Goal: Communication & Community: Answer question/provide support

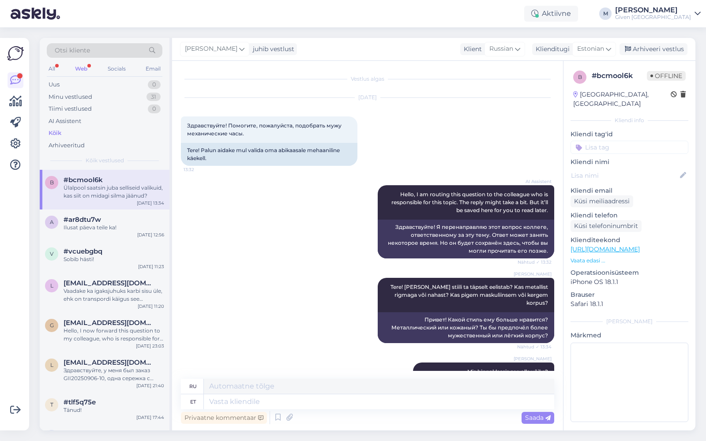
scroll to position [429, 0]
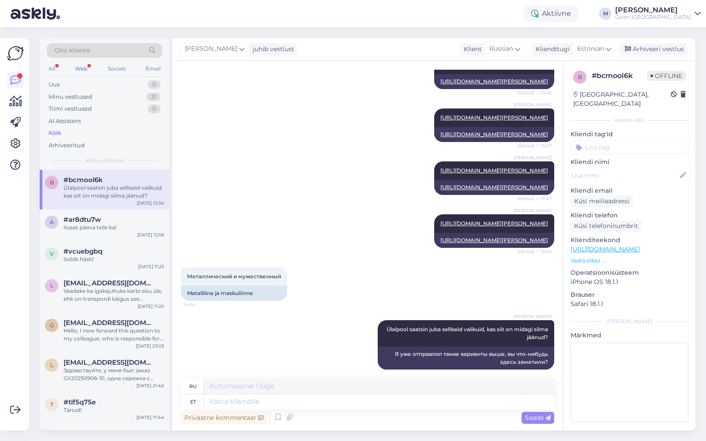
click at [79, 70] on div "Web" at bounding box center [81, 68] width 16 height 11
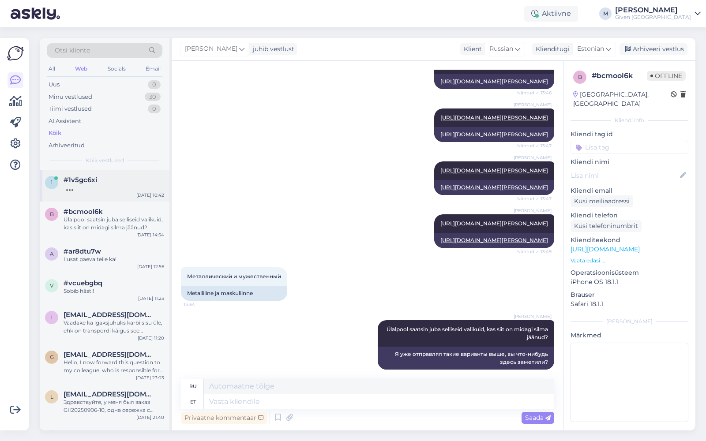
click at [111, 188] on div at bounding box center [113, 188] width 101 height 8
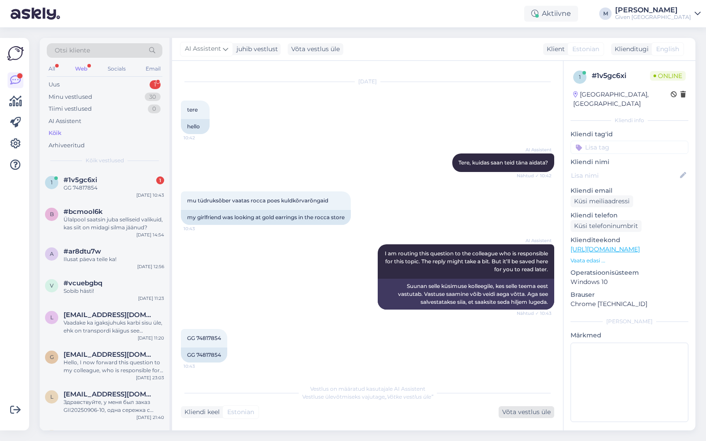
scroll to position [69, 0]
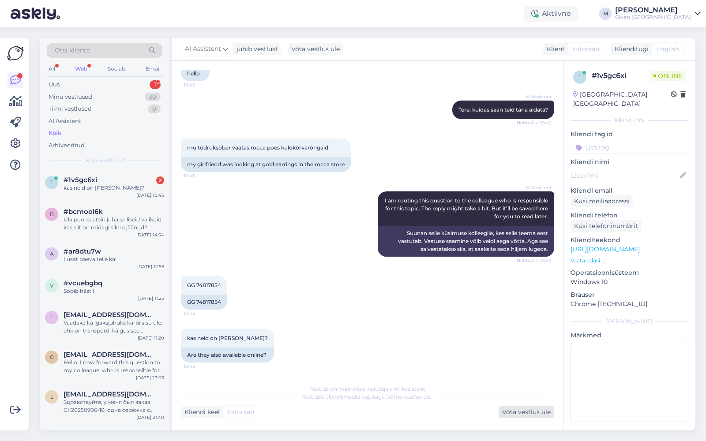
click at [520, 408] on div "Võta vestlus üle" at bounding box center [526, 412] width 56 height 12
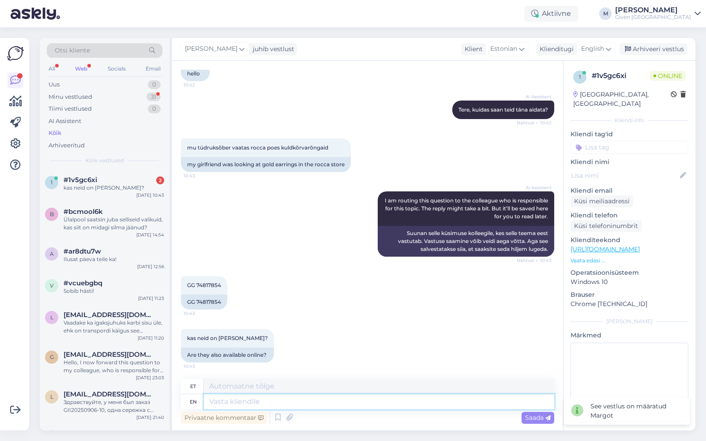
click at [385, 403] on textarea at bounding box center [379, 401] width 350 height 15
click at [605, 47] on div "English" at bounding box center [596, 49] width 40 height 14
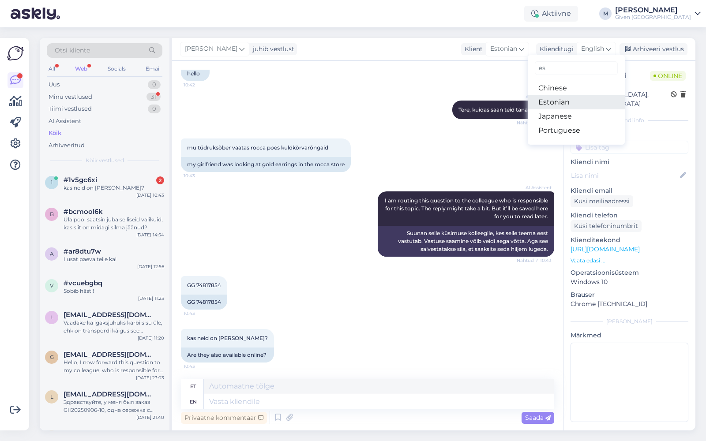
type input "es"
click at [569, 100] on link "Estonian" at bounding box center [575, 102] width 97 height 14
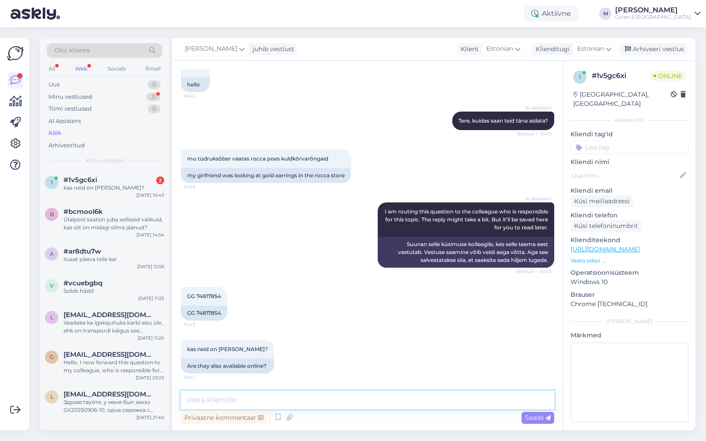
click at [347, 396] on textarea at bounding box center [367, 400] width 373 height 19
type textarea "Tere! Kontrollime üle, kas tootekood on võetud hinnasildilt?"
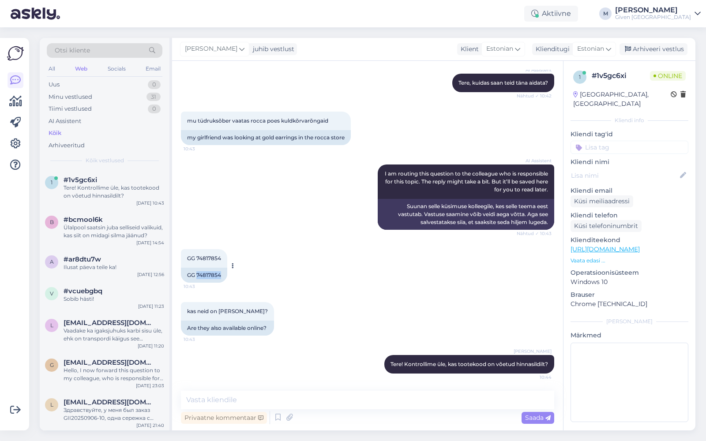
drag, startPoint x: 196, startPoint y: 273, endPoint x: 221, endPoint y: 273, distance: 25.1
click at [221, 273] on div "GG 74817854" at bounding box center [204, 275] width 46 height 15
copy div "74817854"
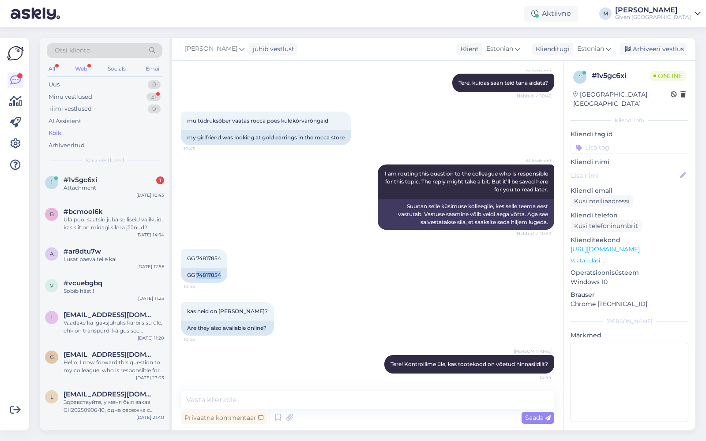
scroll to position [151, 0]
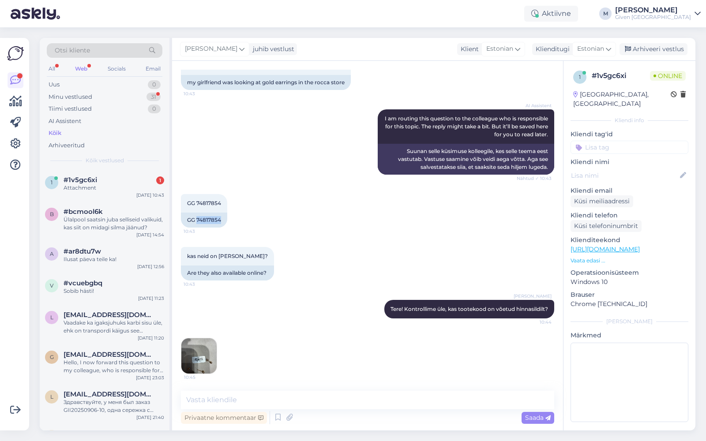
click at [202, 363] on img at bounding box center [198, 355] width 35 height 35
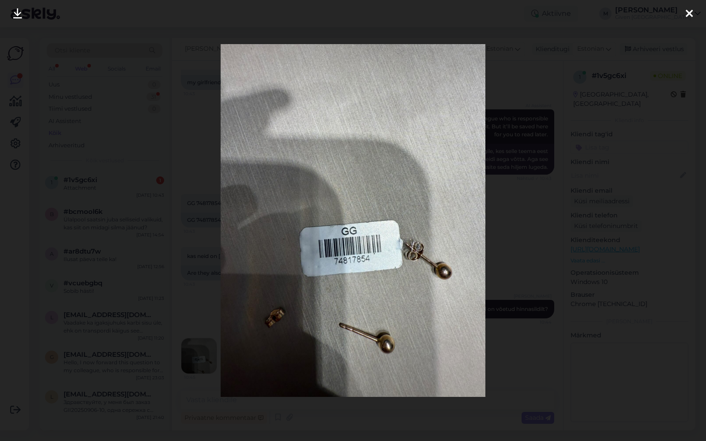
click at [690, 13] on icon at bounding box center [688, 13] width 7 height 11
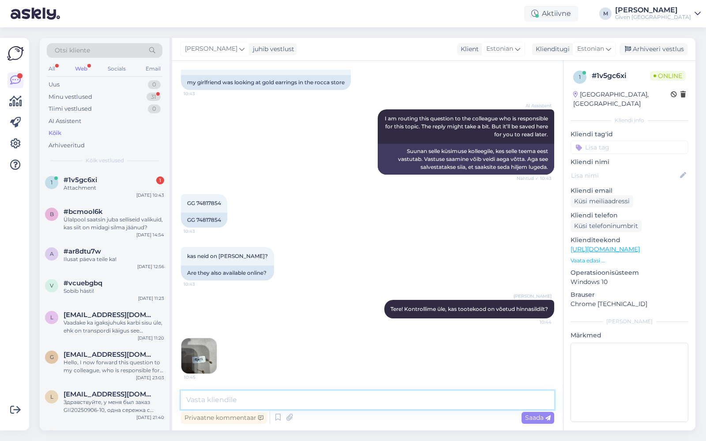
click at [410, 401] on textarea at bounding box center [367, 400] width 373 height 19
paste textarea "[URL][DOMAIN_NAME]"
type textarea "Selge, need on ka veebis [URL][DOMAIN_NAME]"
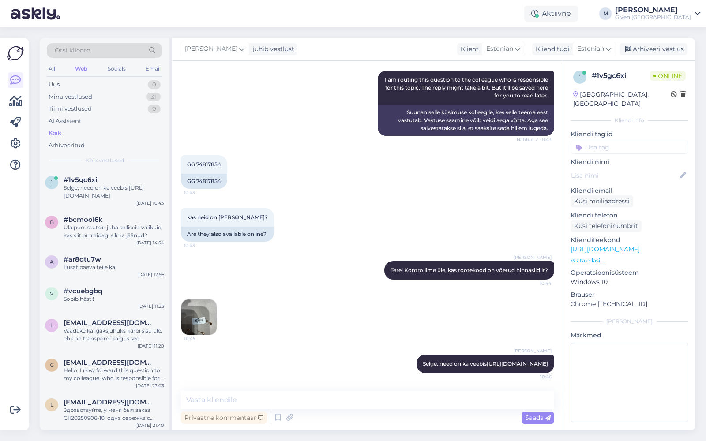
click at [201, 310] on img at bounding box center [198, 316] width 35 height 35
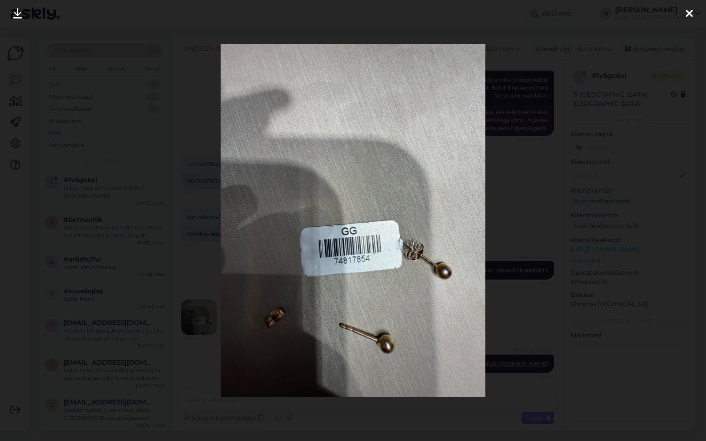
click at [690, 15] on icon at bounding box center [688, 13] width 7 height 11
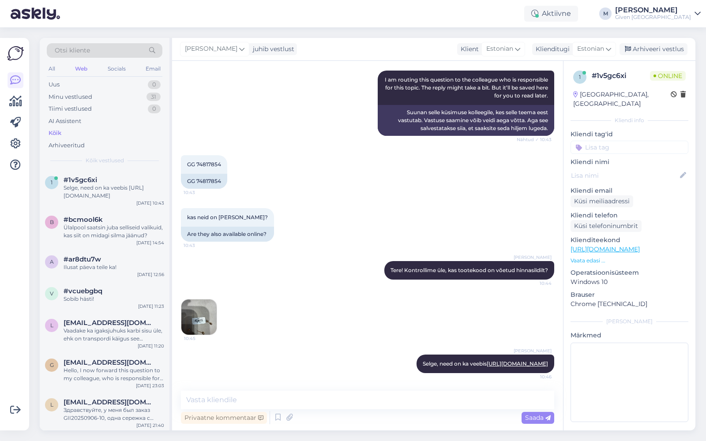
click at [214, 306] on img at bounding box center [198, 316] width 35 height 35
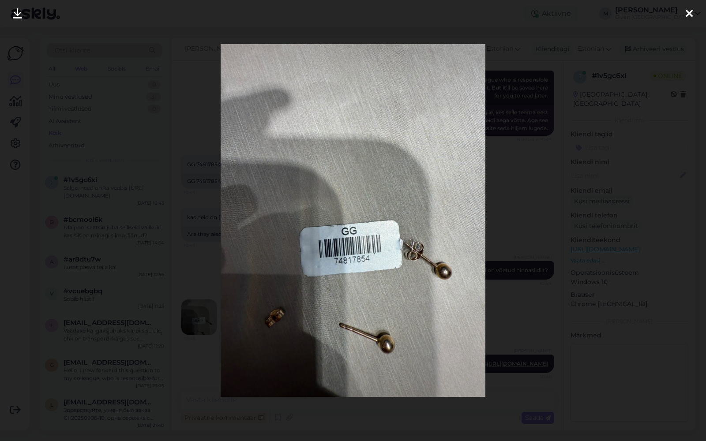
click at [691, 15] on icon at bounding box center [688, 13] width 7 height 11
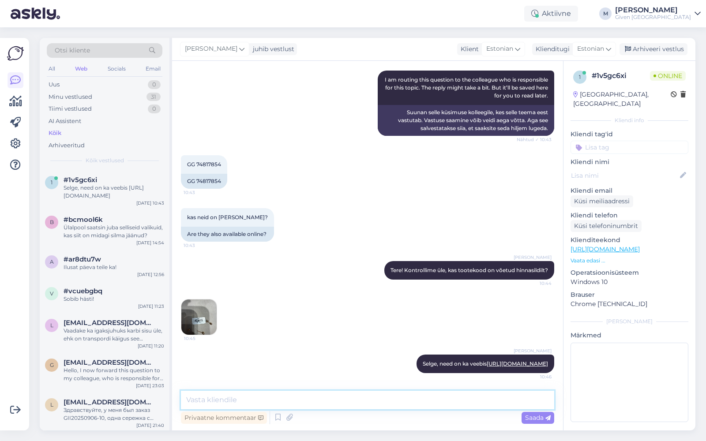
click at [373, 403] on textarea at bounding box center [367, 400] width 373 height 19
type textarea "Hind on 89eur"
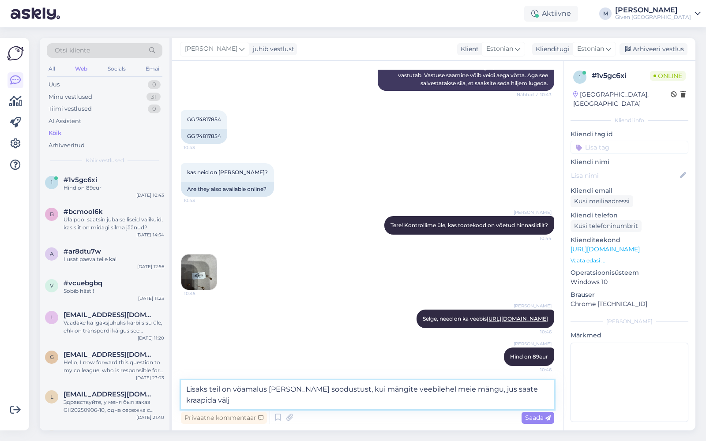
click at [507, 386] on textarea "Lisaks teil on võamalus [PERSON_NAME] soodustust, kui mängite veebilehel meie m…" at bounding box center [367, 394] width 373 height 29
click at [402, 405] on textarea "Lisaks teil on võamalus [PERSON_NAME] soodustust, kui mängite veebilehel meie m…" at bounding box center [367, 394] width 373 height 29
type textarea "Lisaks teil on võamalus [PERSON_NAME] soodustust, kui mängite veebilehel meie m…"
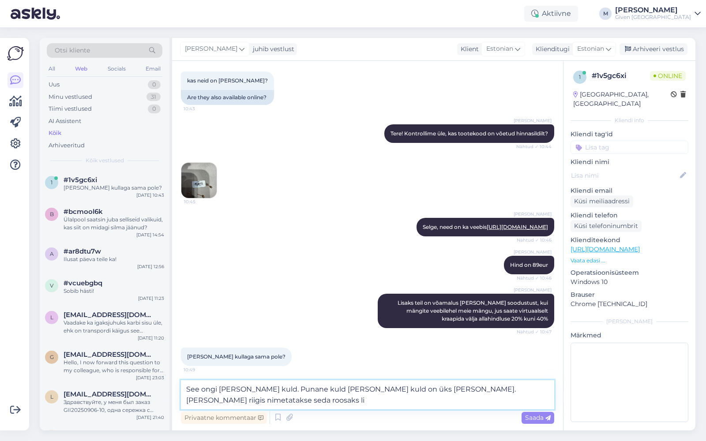
scroll to position [336, 0]
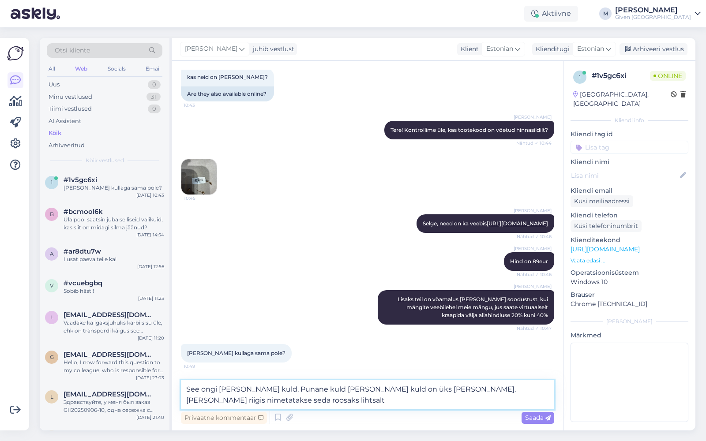
drag, startPoint x: 187, startPoint y: 386, endPoint x: 258, endPoint y: 392, distance: 70.8
click at [258, 392] on textarea "See ongi [PERSON_NAME] kuld. Punane kuld [PERSON_NAME] kuld on üks [PERSON_NAME…" at bounding box center [367, 394] width 373 height 29
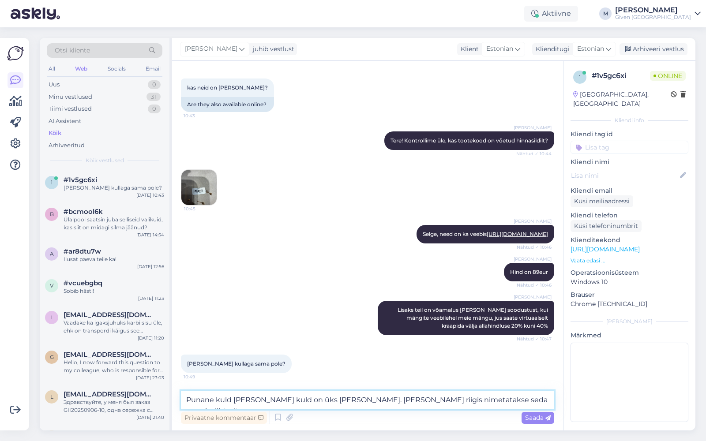
scroll to position [326, 0]
drag, startPoint x: 332, startPoint y: 399, endPoint x: 291, endPoint y: 403, distance: 40.3
click at [291, 403] on textarea "Punane kuld [PERSON_NAME] kuld on üks [PERSON_NAME]. [PERSON_NAME] riigis nimet…" at bounding box center [367, 400] width 373 height 19
drag, startPoint x: 381, startPoint y: 398, endPoint x: 547, endPoint y: 398, distance: 165.8
click at [547, 398] on textarea "Punane kuld [PERSON_NAME] kuld on sisuliselt sama tähendus. [PERSON_NAME] riigi…" at bounding box center [367, 400] width 373 height 19
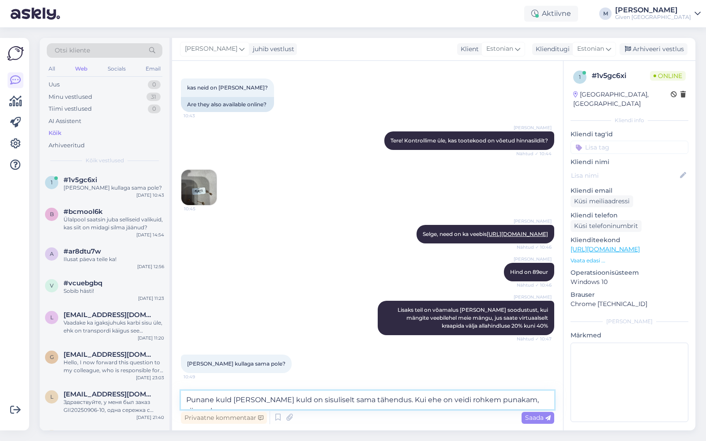
scroll to position [336, 0]
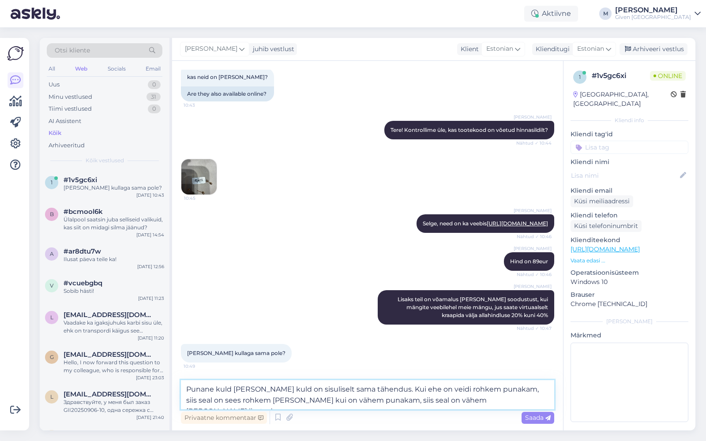
type textarea "Punane kuld [PERSON_NAME] kuld on sisuliselt sama tähendus. Kui ehe on veidi ro…"
click at [535, 418] on span "Saada" at bounding box center [538, 418] width 26 height 8
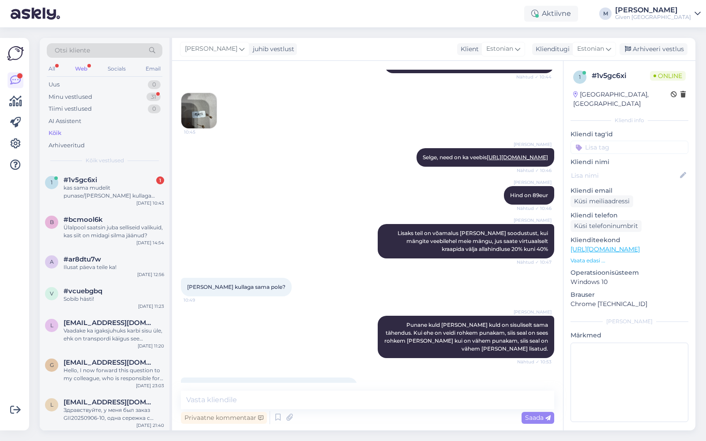
scroll to position [396, 0]
click at [493, 161] on link "[URL][DOMAIN_NAME]" at bounding box center [516, 157] width 61 height 7
click at [325, 408] on textarea at bounding box center [367, 400] width 373 height 19
paste textarea "[URL][DOMAIN_NAME]"
type textarea "Siin on punane kuld [URL][DOMAIN_NAME]"
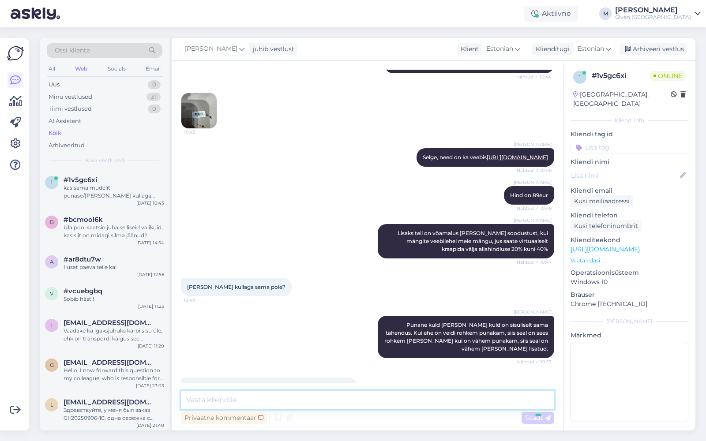
scroll to position [480, 0]
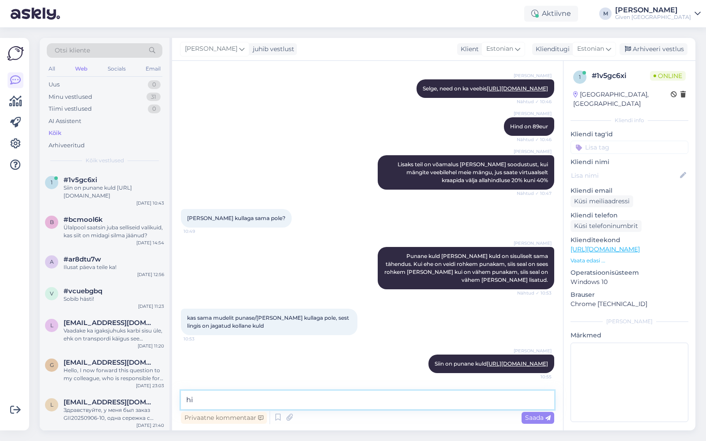
type textarea "h"
type textarea "Täpselt samasugust hetkel ei leia, viimasel lingil on gramme veidi vöhem [PERSO…"
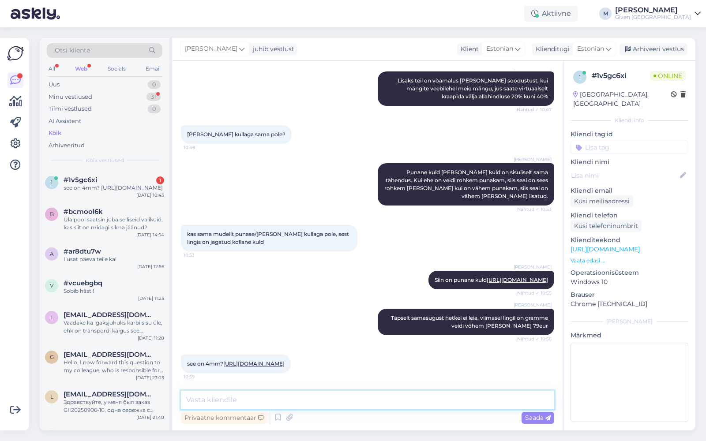
scroll to position [589, 0]
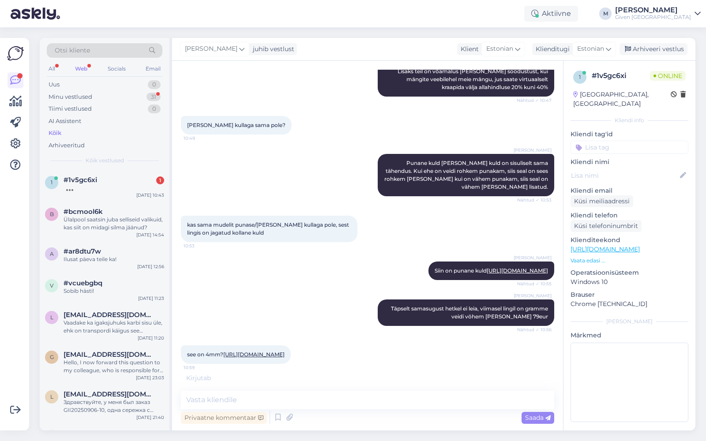
click at [265, 356] on link "[URL][DOMAIN_NAME]" at bounding box center [253, 354] width 61 height 7
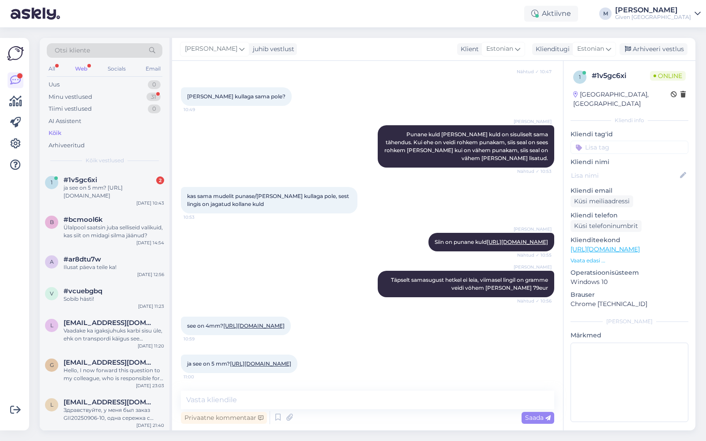
scroll to position [633, 0]
click at [257, 359] on div "ja see on 5 mm? [URL][DOMAIN_NAME] 11:00" at bounding box center [239, 364] width 116 height 19
click at [258, 360] on link "[URL][DOMAIN_NAME]" at bounding box center [260, 363] width 61 height 7
click at [289, 399] on textarea at bounding box center [367, 400] width 373 height 19
type textarea "Viimane on 3mm"
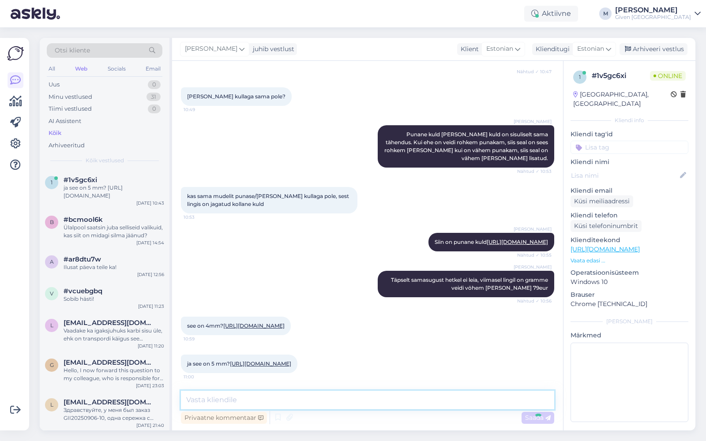
scroll to position [671, 0]
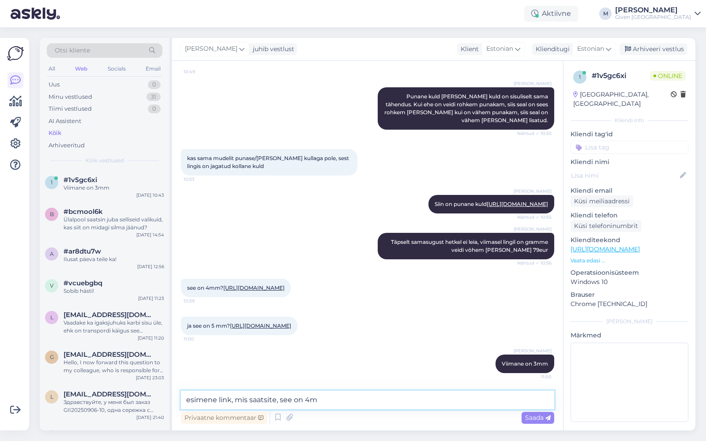
type textarea "esimene link, mis saatsite, see on 4mm"
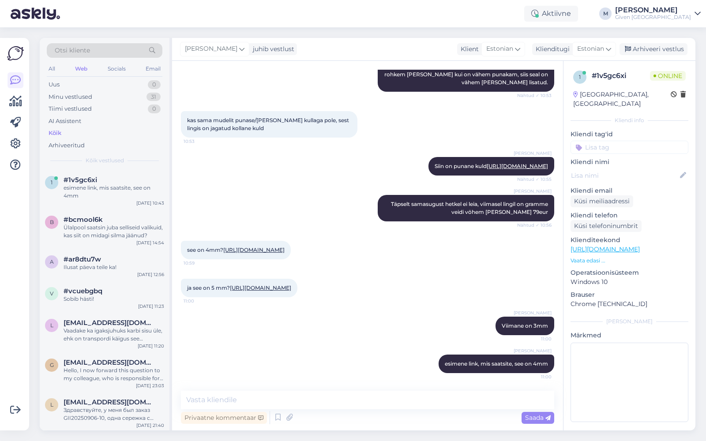
click at [265, 246] on link "[URL][DOMAIN_NAME]" at bounding box center [253, 249] width 61 height 7
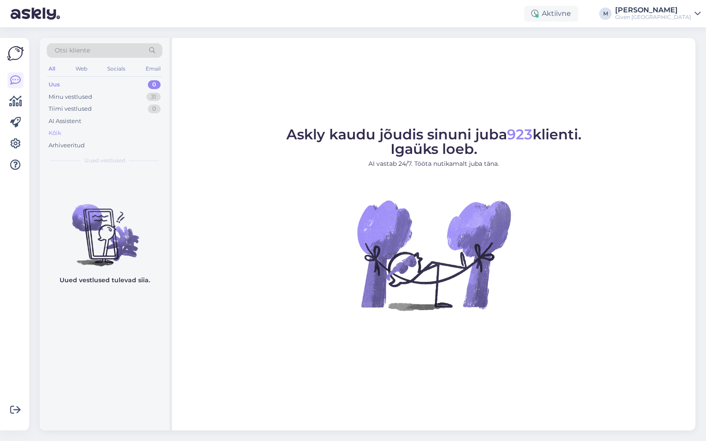
click at [76, 128] on div "Kõik" at bounding box center [105, 133] width 116 height 12
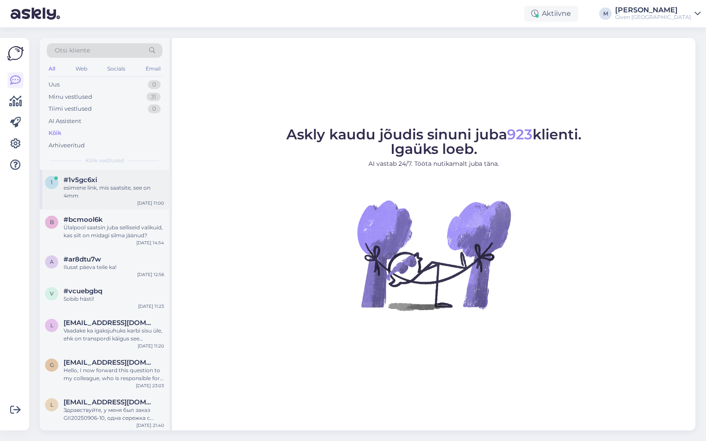
click at [102, 186] on div "esimene link, mis saatsite, see on 4mm" at bounding box center [113, 192] width 101 height 16
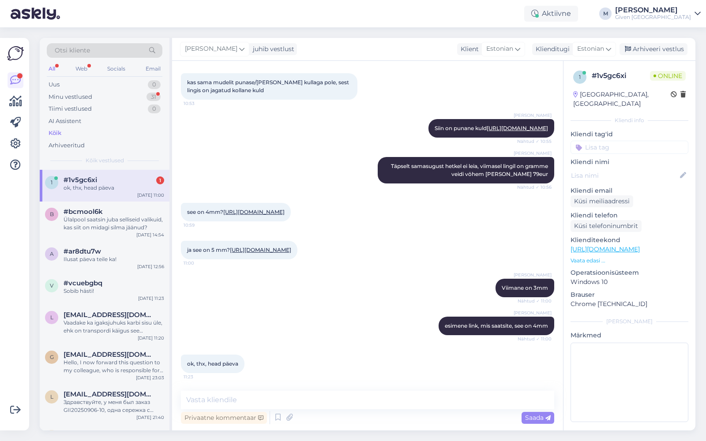
scroll to position [747, 0]
click at [276, 400] on textarea at bounding box center [367, 400] width 373 height 19
drag, startPoint x: 139, startPoint y: 213, endPoint x: 141, endPoint y: 203, distance: 10.3
click at [139, 213] on div "#bcmool6k" at bounding box center [113, 212] width 101 height 8
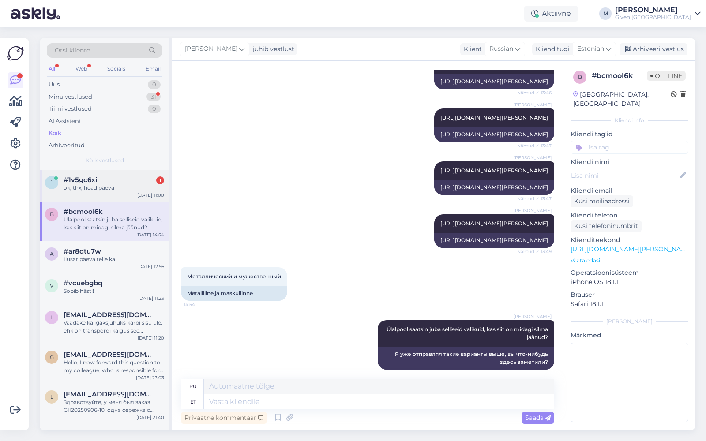
click at [134, 177] on div "#1v5gc6xi 1" at bounding box center [113, 180] width 101 height 8
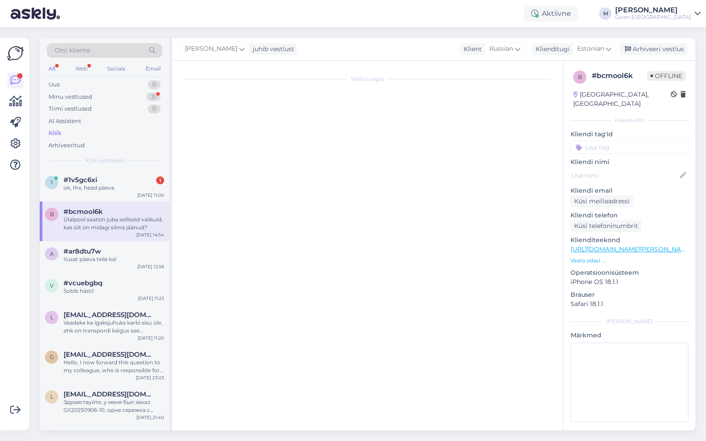
scroll to position [747, 0]
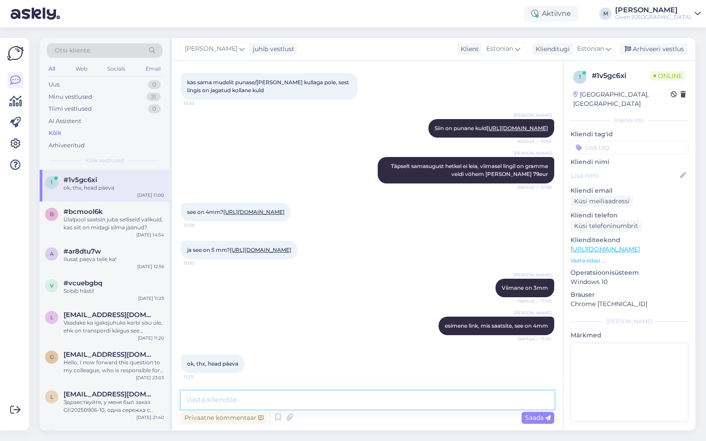
click at [247, 399] on textarea at bounding box center [367, 400] width 373 height 19
type textarea "Ilusat päeva!"
